Goal: Information Seeking & Learning: Learn about a topic

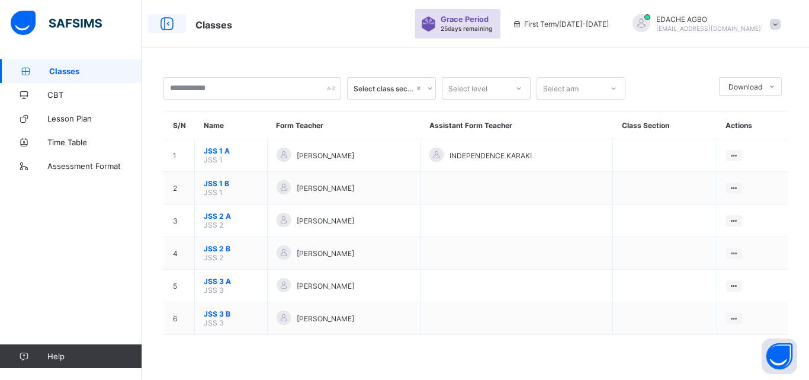
click at [169, 24] on icon at bounding box center [167, 23] width 20 height 17
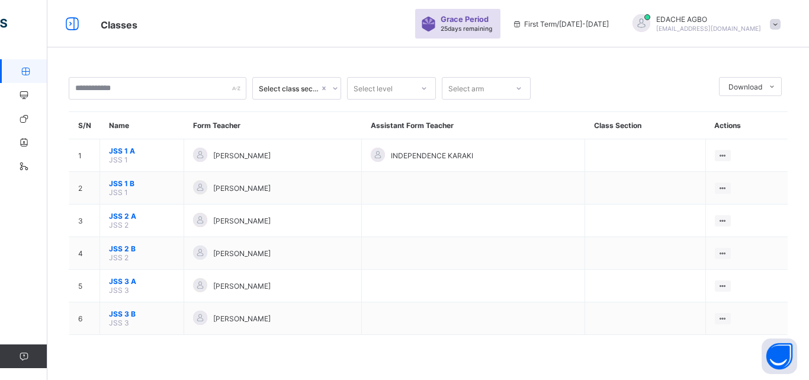
click at [154, 26] on span "Classes" at bounding box center [252, 23] width 303 height 15
click at [111, 30] on span "Classes" at bounding box center [119, 25] width 37 height 12
click at [134, 33] on div "Classes Grace Period 25 days remaining First Term / [DATE]-[DATE] EDACHE AGBO […" at bounding box center [404, 23] width 809 height 47
click at [133, 28] on span "Classes" at bounding box center [119, 25] width 37 height 12
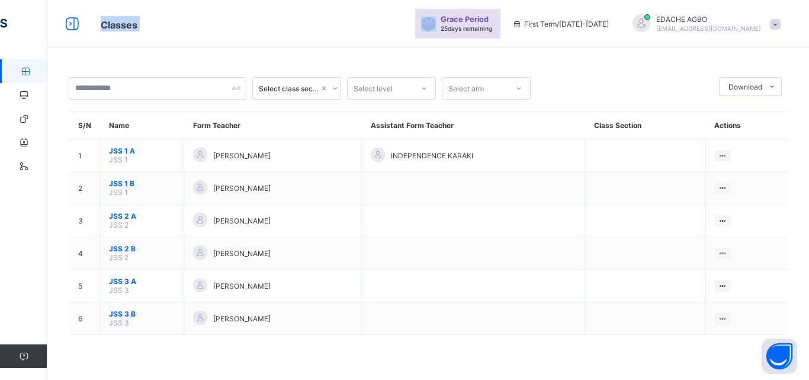
click at [133, 28] on span "Classes" at bounding box center [119, 25] width 37 height 12
click at [139, 31] on span "Classes" at bounding box center [252, 23] width 303 height 15
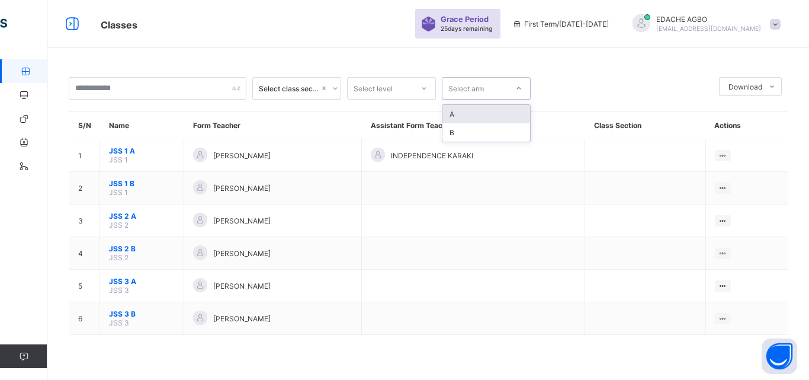
click at [473, 89] on div "Select arm" at bounding box center [466, 88] width 36 height 23
click at [362, 130] on th "Form Teacher" at bounding box center [273, 125] width 178 height 27
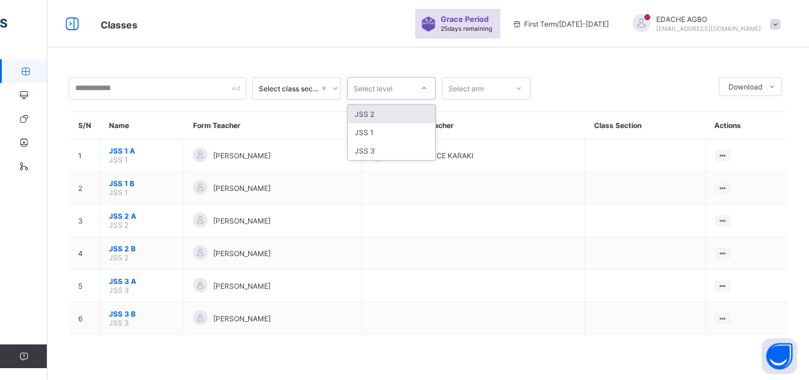
click at [385, 90] on div "Select level" at bounding box center [373, 88] width 39 height 23
click at [373, 53] on div "Select class section option JSS 2 focused, 1 of 3. 3 results available. Use Up …" at bounding box center [428, 190] width 762 height 380
click at [338, 87] on icon at bounding box center [335, 88] width 7 height 12
click at [370, 33] on div "Classes Grace Period 25 days remaining First Term / [DATE]-[DATE] EDACHE AGBO […" at bounding box center [404, 23] width 809 height 47
click at [76, 23] on icon at bounding box center [72, 23] width 20 height 17
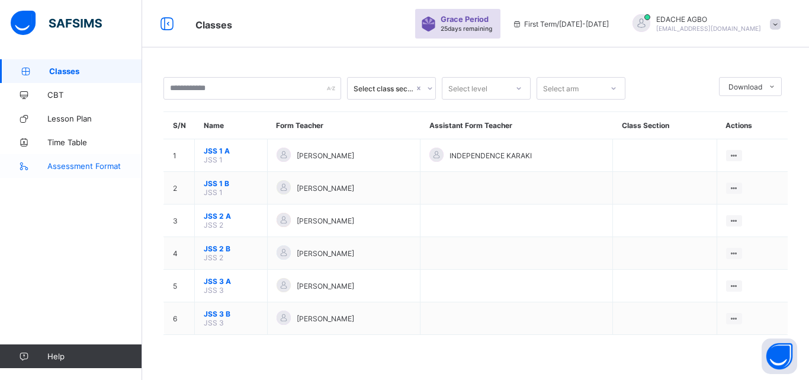
click at [103, 166] on span "Assessment Format" at bounding box center [94, 165] width 95 height 9
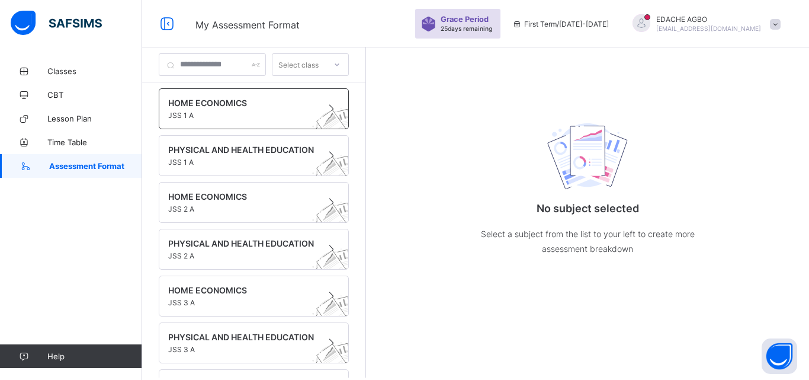
click at [227, 111] on span "JSS 1 A" at bounding box center [242, 115] width 149 height 9
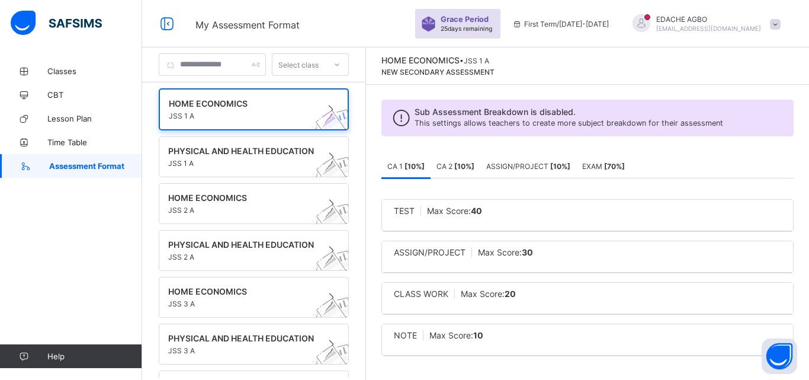
click at [415, 123] on icon at bounding box center [402, 118] width 26 height 23
click at [317, 149] on span "PHYSICAL AND HEALTH EDUCATION" at bounding box center [242, 151] width 149 height 10
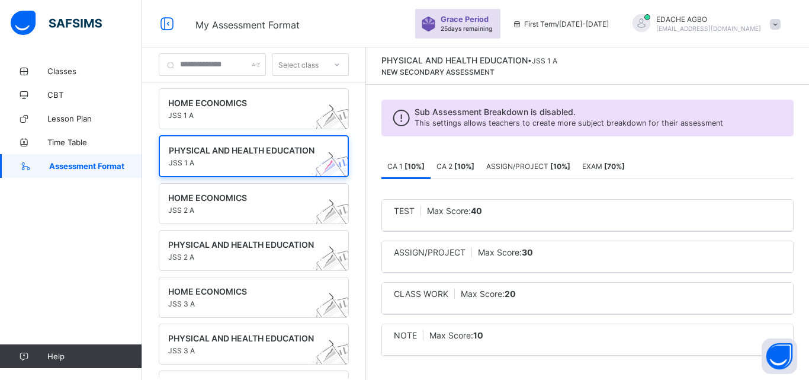
click at [543, 165] on span "ASSIGN/PROJECT [ 10 %]" at bounding box center [528, 166] width 84 height 9
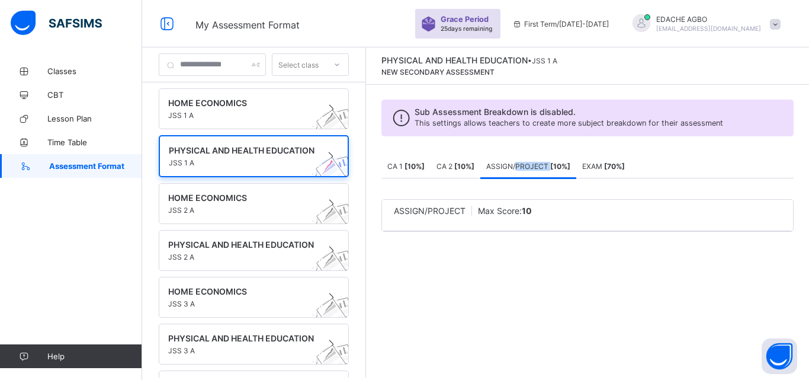
click at [543, 165] on span "ASSIGN/PROJECT [ 10 %]" at bounding box center [528, 166] width 84 height 9
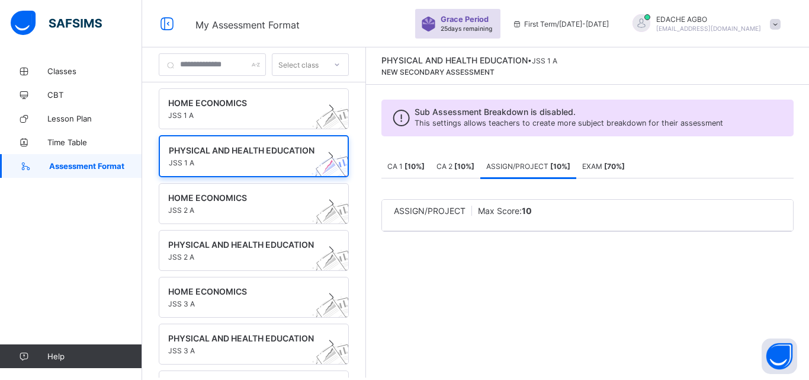
click at [527, 171] on div "ASSIGN/PROJECT [ 10 %]" at bounding box center [528, 166] width 96 height 24
click at [571, 168] on b "[ 10 %]" at bounding box center [560, 166] width 20 height 9
click at [511, 152] on div "Sub Assessment Breakdown is disabled. This settings allows teachers to create m…" at bounding box center [587, 173] width 443 height 177
click at [504, 174] on div "ASSIGN/PROJECT [ 10 %]" at bounding box center [528, 166] width 96 height 24
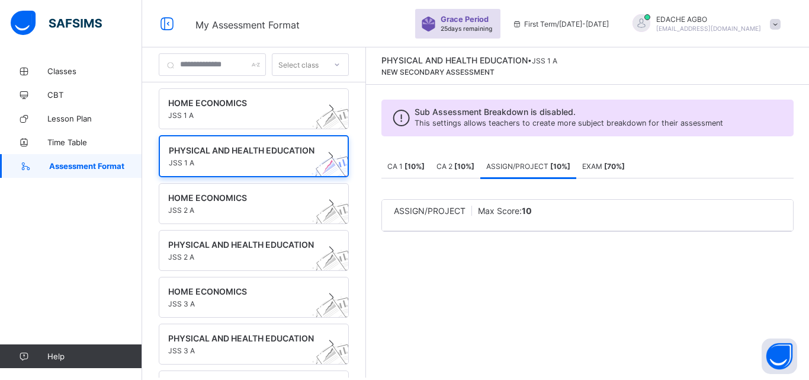
click at [466, 215] on span "ASSIGN/PROJECT" at bounding box center [430, 211] width 72 height 10
click at [507, 214] on span "Max Score: 10" at bounding box center [505, 211] width 54 height 10
click at [521, 195] on div "ASSIGN/PROJECT Max Score: 10 × Deleting Sub-assessment Note: that this sub-asse…" at bounding box center [588, 215] width 412 height 74
click at [685, 166] on div "CA 1 [ 10 %] CA 2 [ 10 %] ASSIGN/PROJECT [ 10 %] EXAM [ 70 %]" at bounding box center [588, 166] width 412 height 24
click at [396, 152] on div "Sub Assessment Breakdown is disabled. This settings allows teachers to create m…" at bounding box center [587, 173] width 443 height 177
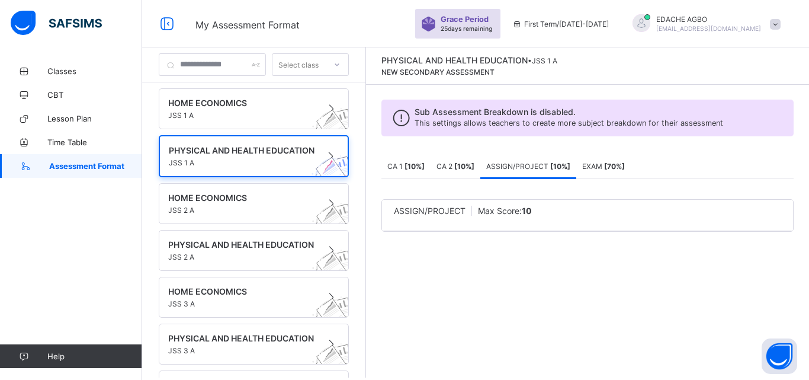
click at [373, 32] on div "My Assessment Format Grace Period 25 days remaining First Term / [DATE]-[DATE] …" at bounding box center [404, 23] width 809 height 47
